Goal: Task Accomplishment & Management: Manage account settings

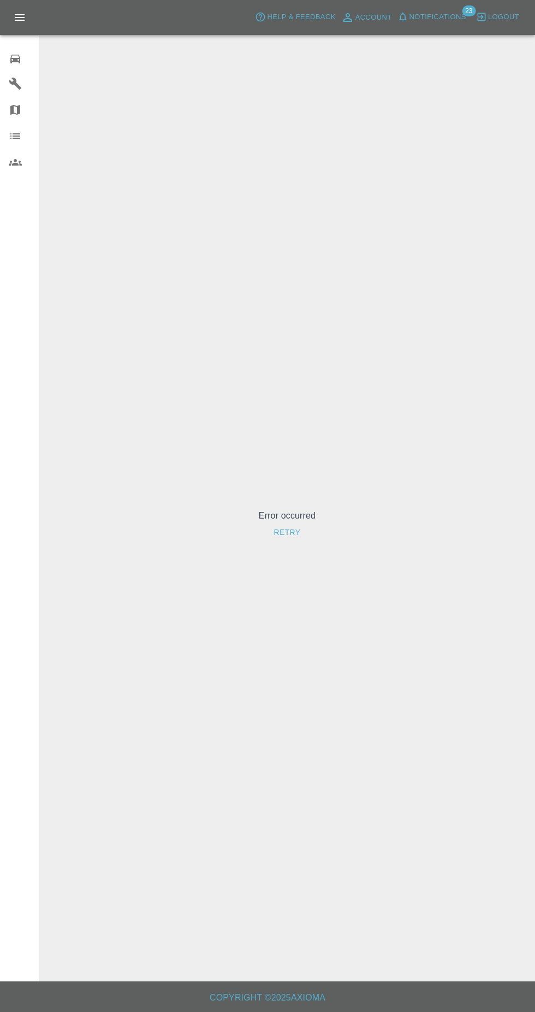
scroll to position [6, 0]
click at [17, 56] on icon at bounding box center [15, 58] width 13 height 13
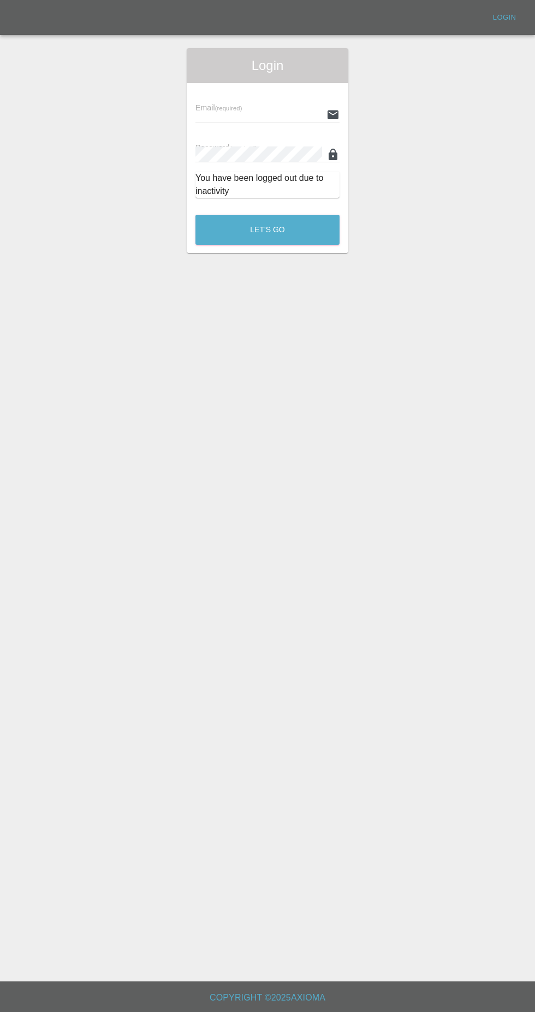
click at [273, 108] on input "text" at bounding box center [259, 115] width 127 height 16
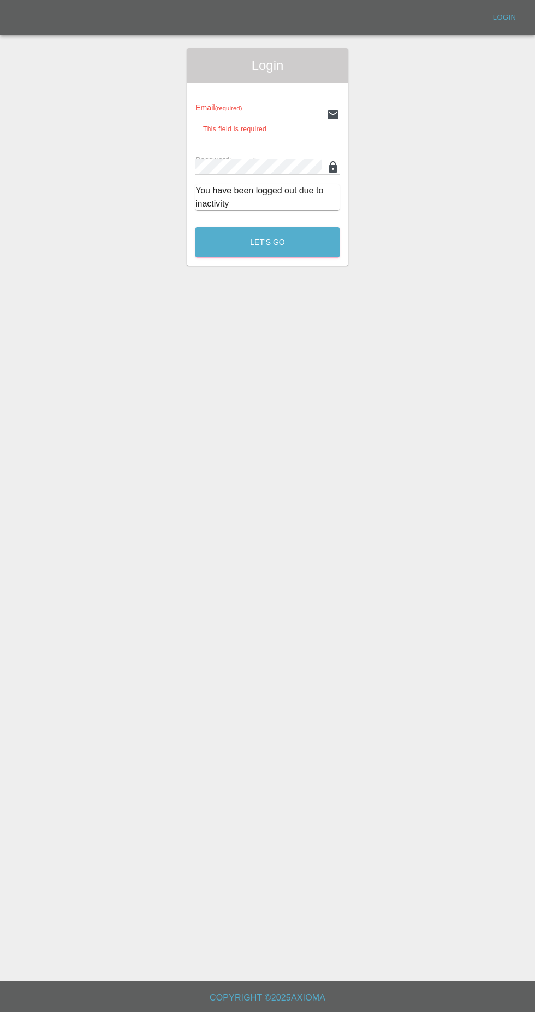
type input "[EMAIL_ADDRESS][DOMAIN_NAME]"
click at [196, 227] on button "Let's Go" at bounding box center [268, 242] width 144 height 30
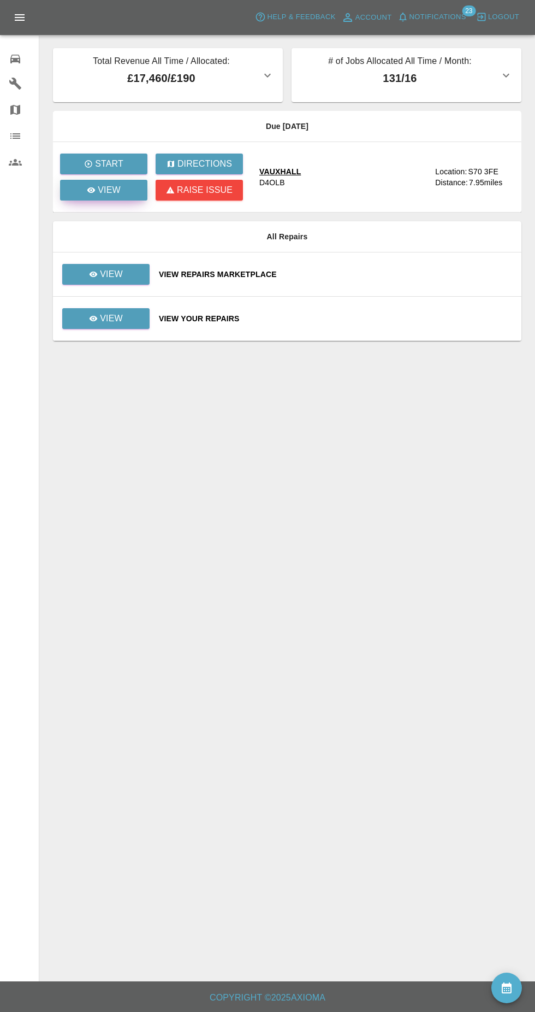
click at [128, 192] on link "View" at bounding box center [103, 190] width 87 height 21
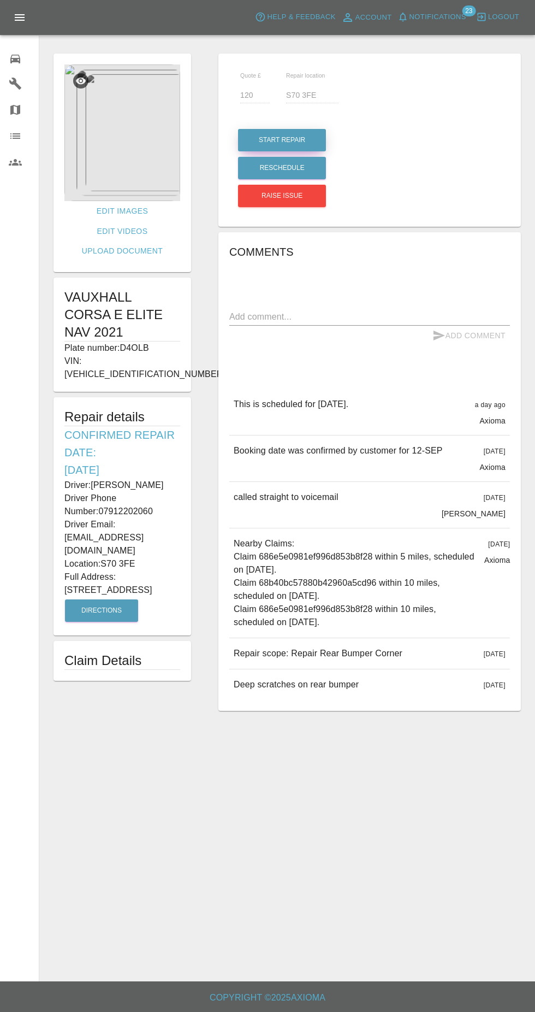
click at [303, 132] on button "Start Repair" at bounding box center [282, 140] width 88 height 22
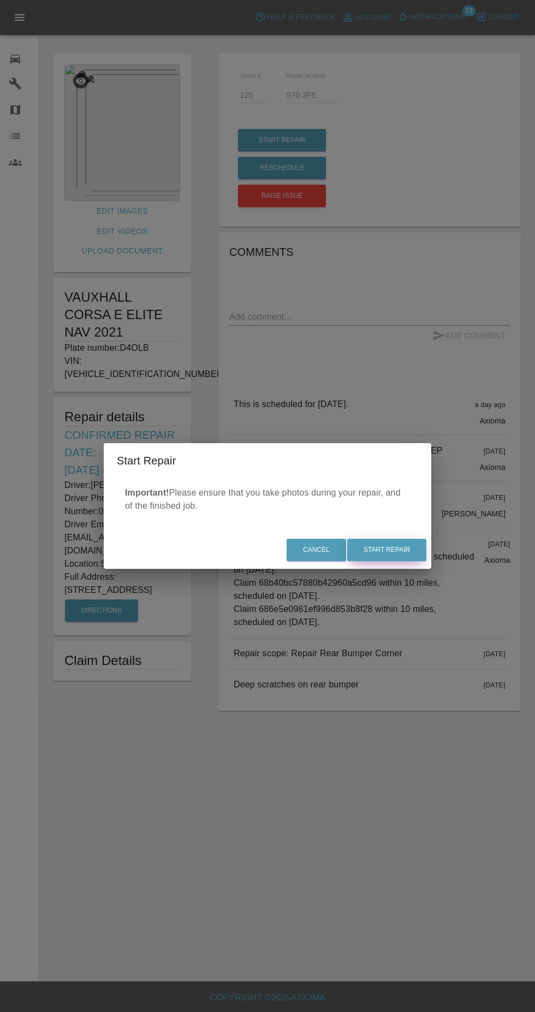
click at [419, 548] on button "Start Repair" at bounding box center [386, 550] width 79 height 22
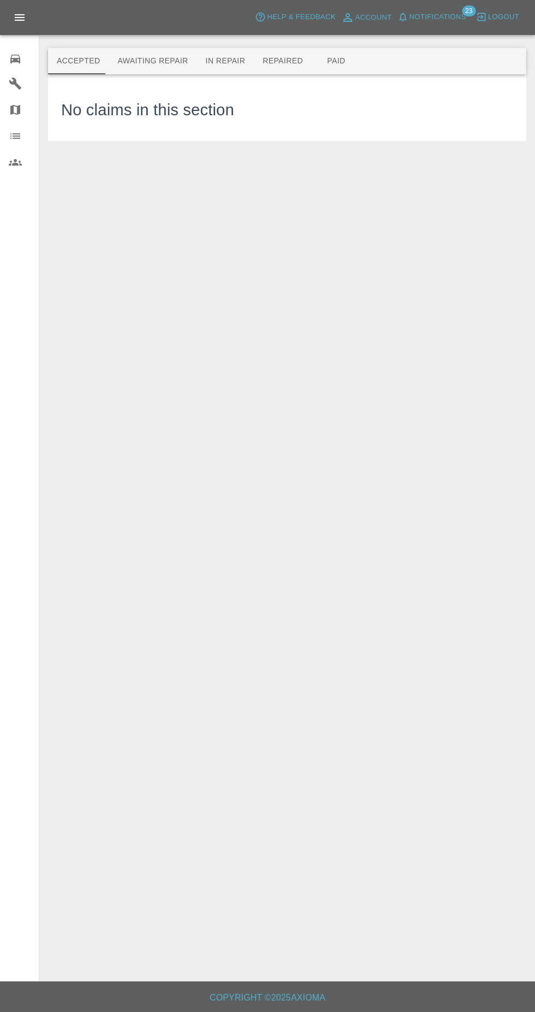
click at [167, 54] on button "Awaiting Repair" at bounding box center [153, 61] width 88 height 26
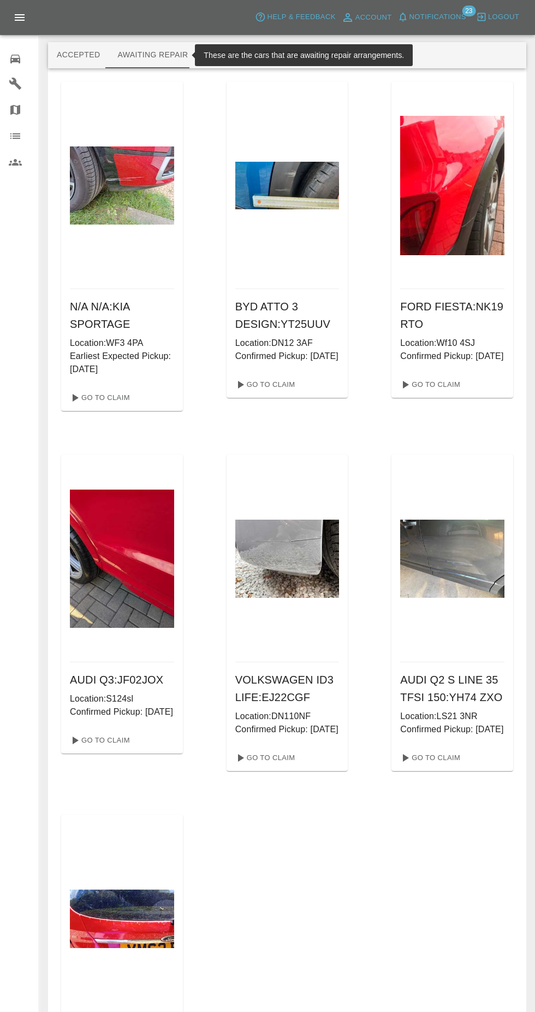
click at [254, 52] on button "Repaired" at bounding box center [283, 55] width 58 height 26
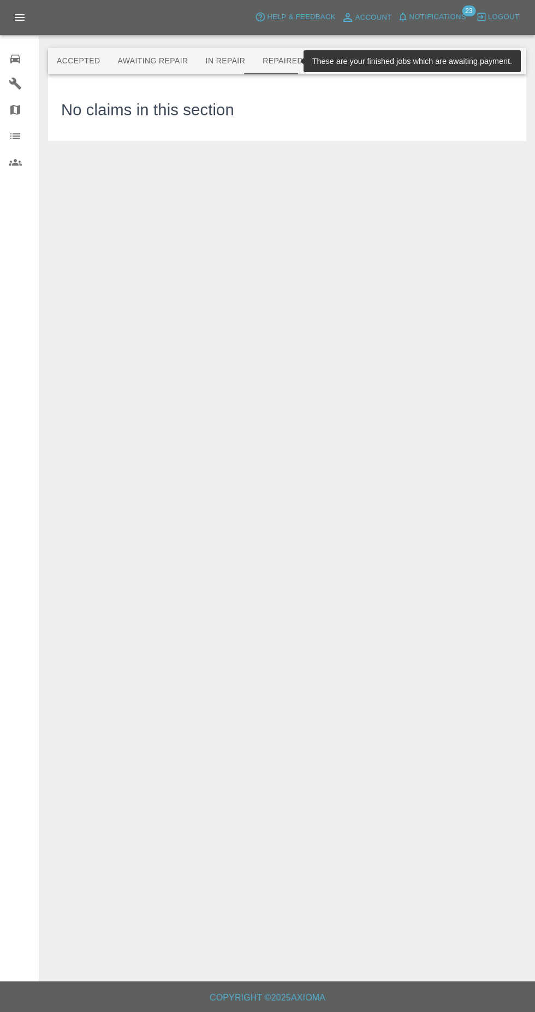
click at [208, 52] on button "In Repair" at bounding box center [225, 61] width 57 height 26
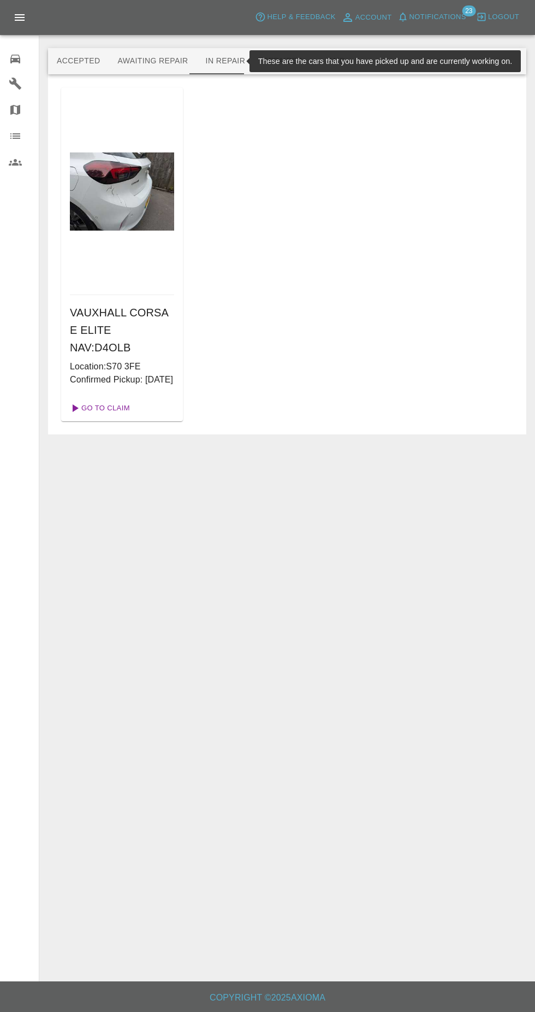
click at [124, 399] on link "Go To Claim" at bounding box center [99, 407] width 67 height 17
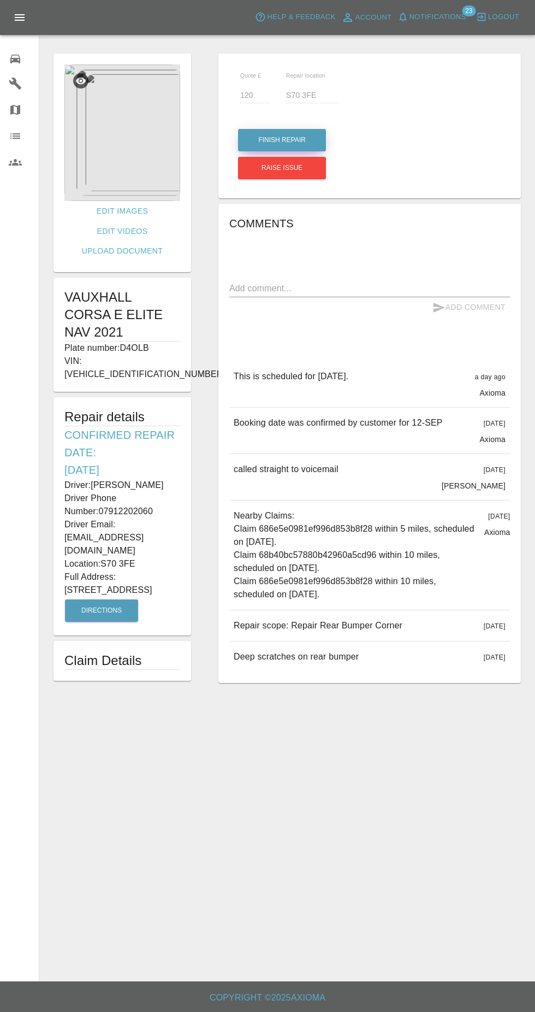
click at [314, 129] on button "Finish Repair" at bounding box center [282, 140] width 88 height 22
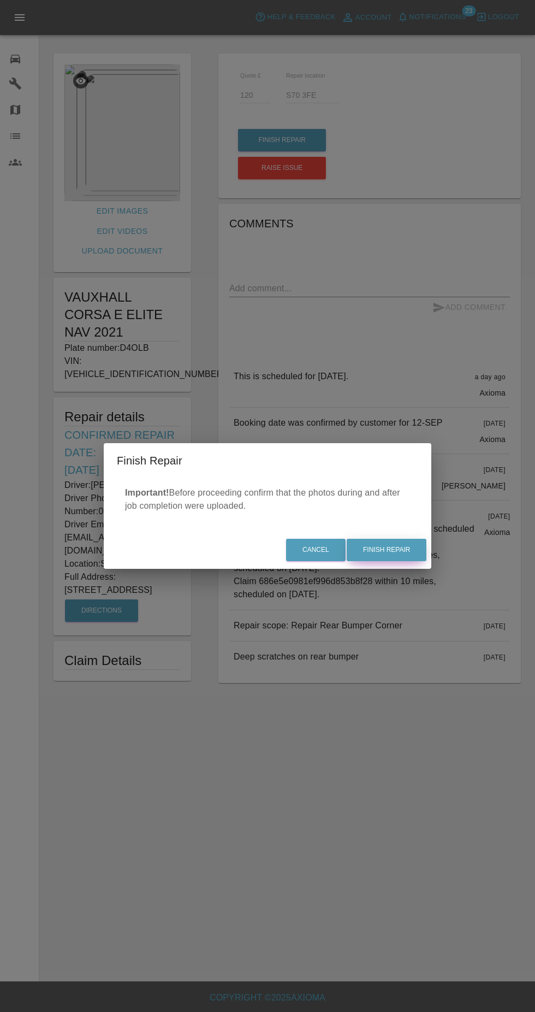
click at [416, 545] on button "Finish Repair" at bounding box center [387, 550] width 80 height 22
click at [403, 552] on div "Cancel Finish Repair" at bounding box center [268, 550] width 328 height 37
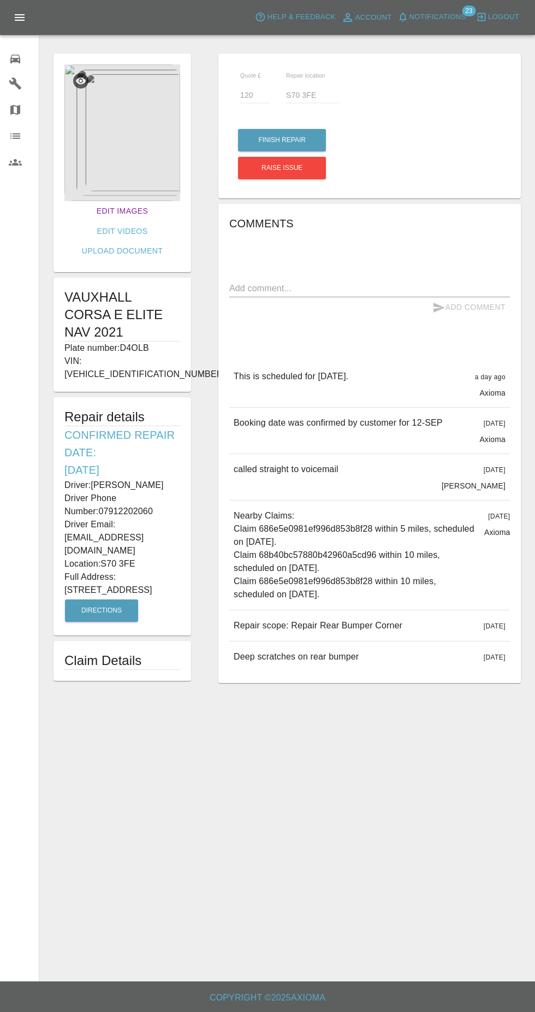
click at [105, 206] on link "Edit Images" at bounding box center [122, 211] width 60 height 20
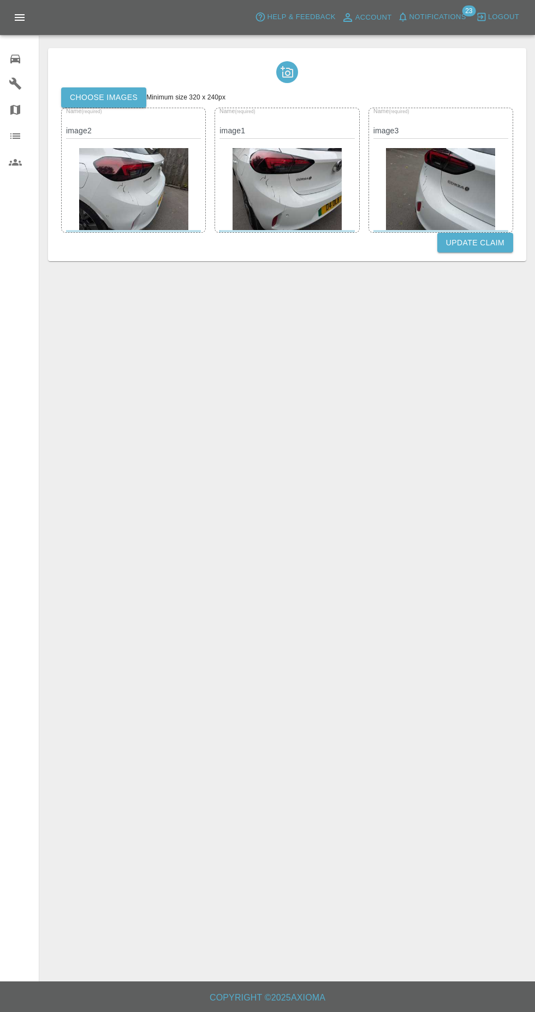
click at [128, 102] on label "Choose images" at bounding box center [103, 97] width 85 height 20
click at [0, 0] on input "Choose images" at bounding box center [0, 0] width 0 height 0
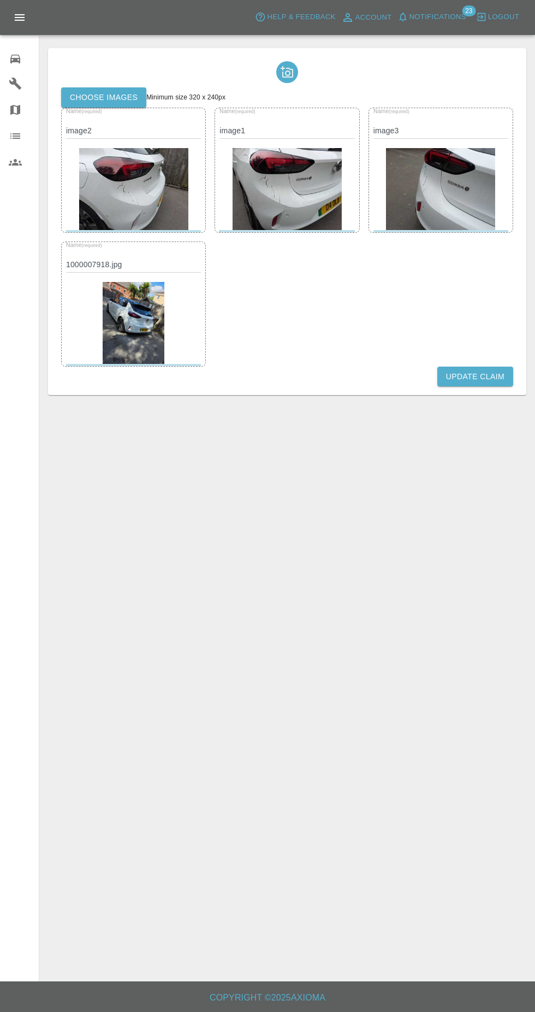
click at [481, 379] on button "Update Claim" at bounding box center [476, 377] width 76 height 20
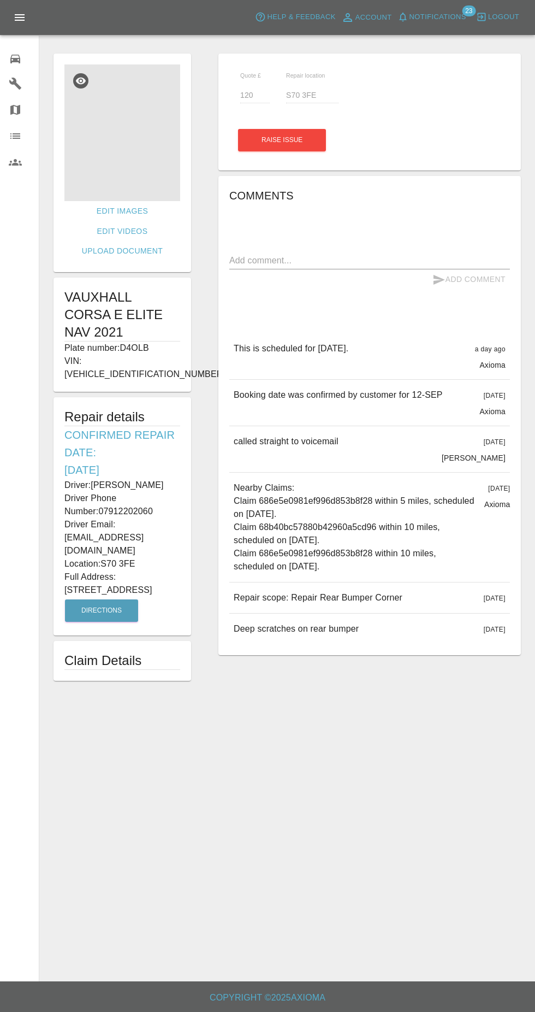
scroll to position [5, 0]
